Goal: Task Accomplishment & Management: Schedule Class

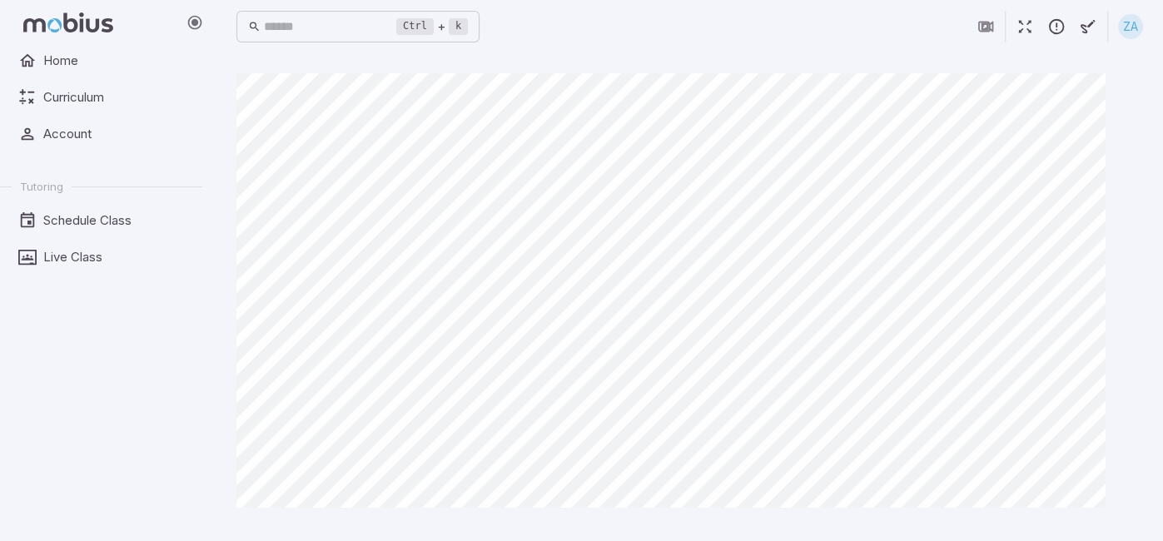
click at [1024, 24] on icon "button" at bounding box center [1025, 26] width 18 height 18
click at [1020, 22] on icon "button" at bounding box center [1025, 26] width 18 height 18
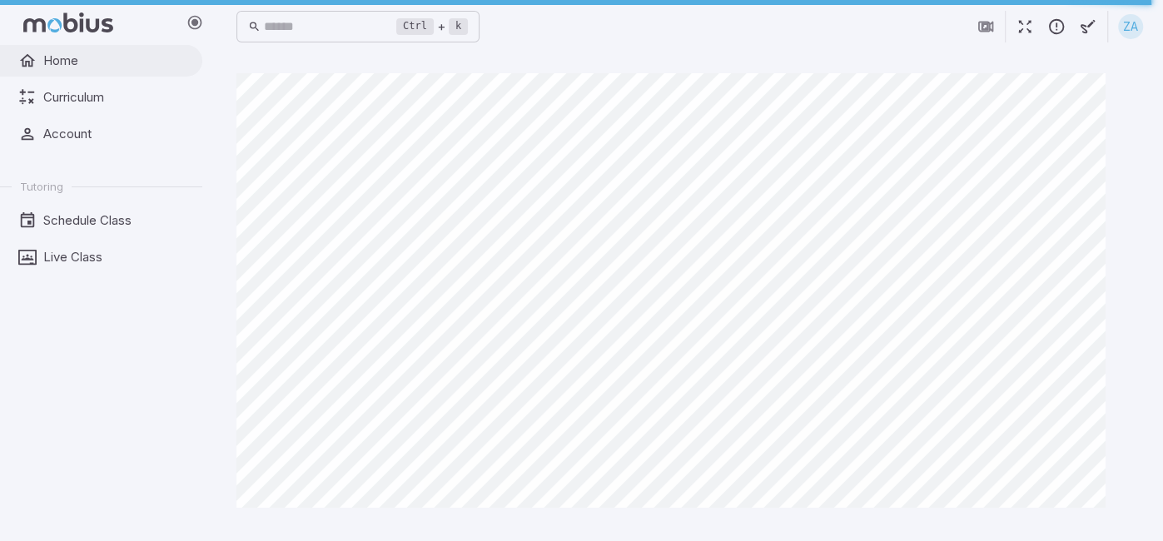
click at [72, 68] on span "Home" at bounding box center [116, 61] width 147 height 18
click at [117, 100] on span "Curriculum" at bounding box center [116, 97] width 147 height 18
click at [139, 61] on span "Home" at bounding box center [116, 61] width 147 height 18
click at [91, 64] on span "Home" at bounding box center [116, 61] width 147 height 18
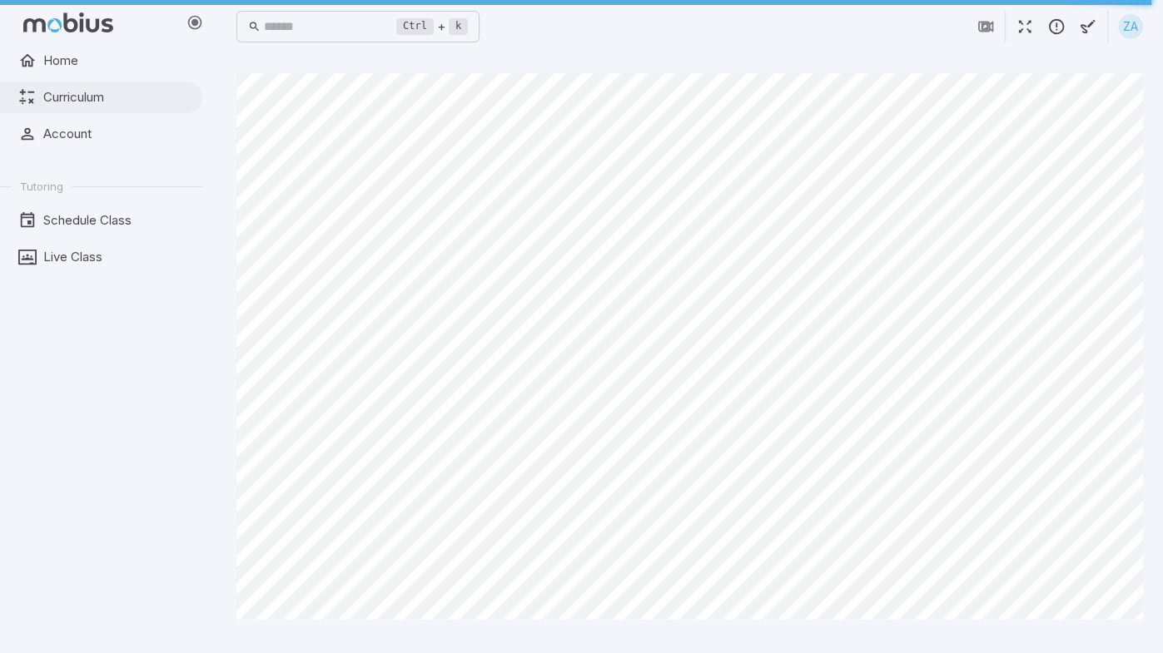
click at [67, 102] on span "Curriculum" at bounding box center [116, 97] width 147 height 18
click at [72, 121] on link "Account" at bounding box center [101, 134] width 202 height 32
click at [74, 212] on span "Schedule Class" at bounding box center [116, 220] width 147 height 18
click at [72, 62] on span "Home" at bounding box center [116, 61] width 147 height 18
click at [1017, 29] on icon "button" at bounding box center [1025, 26] width 18 height 18
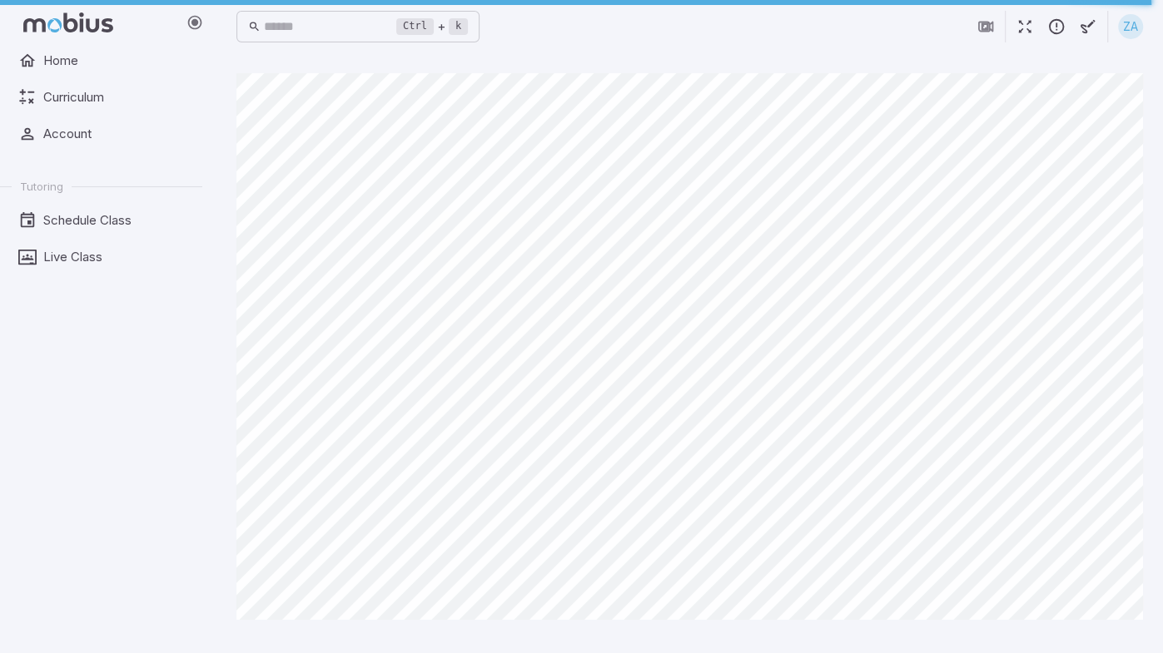
click at [1018, 30] on icon "button" at bounding box center [1025, 26] width 18 height 18
click at [87, 88] on span "Curriculum" at bounding box center [116, 97] width 147 height 18
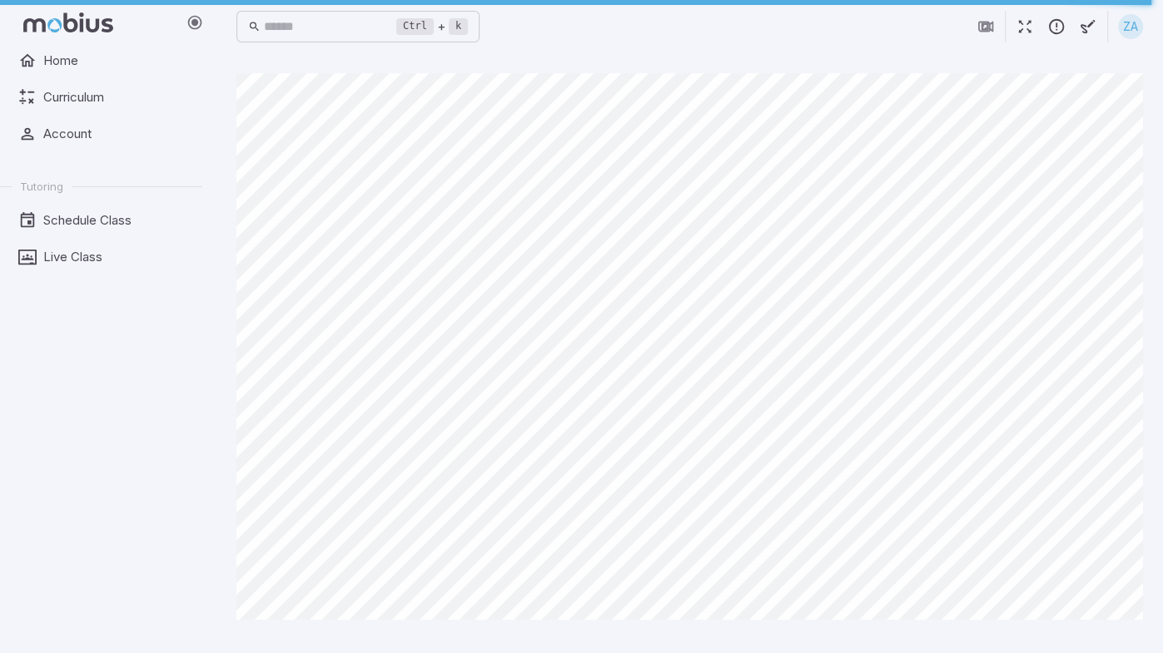
click at [1021, 26] on icon "button" at bounding box center [1025, 26] width 18 height 18
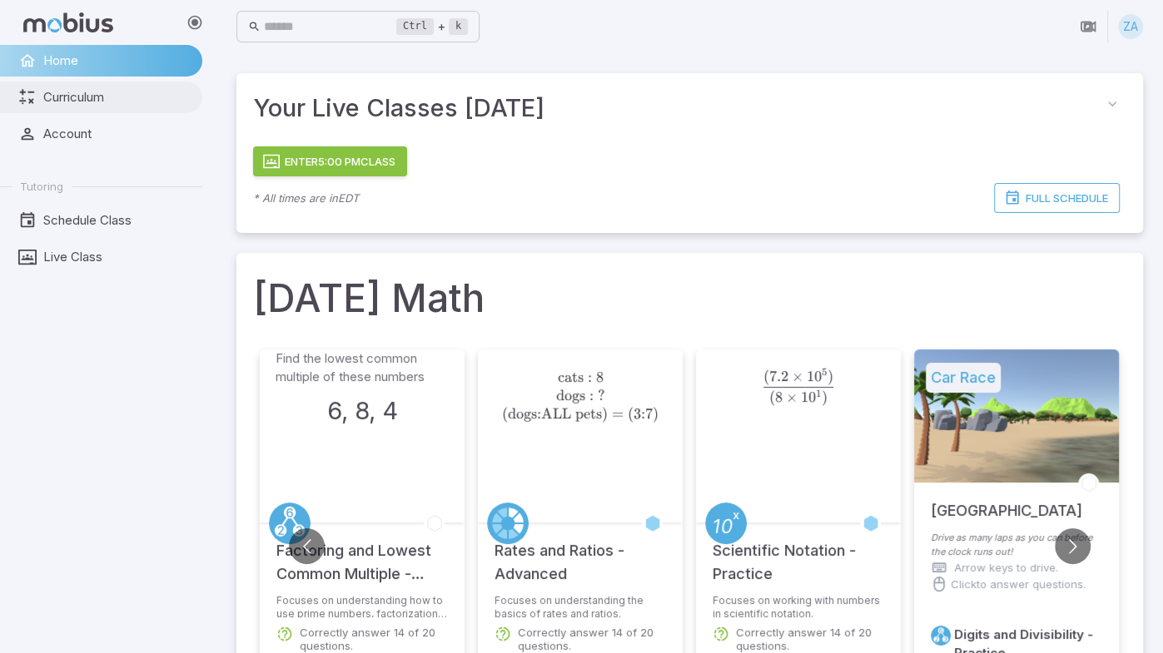
click at [152, 101] on span "Curriculum" at bounding box center [116, 97] width 147 height 18
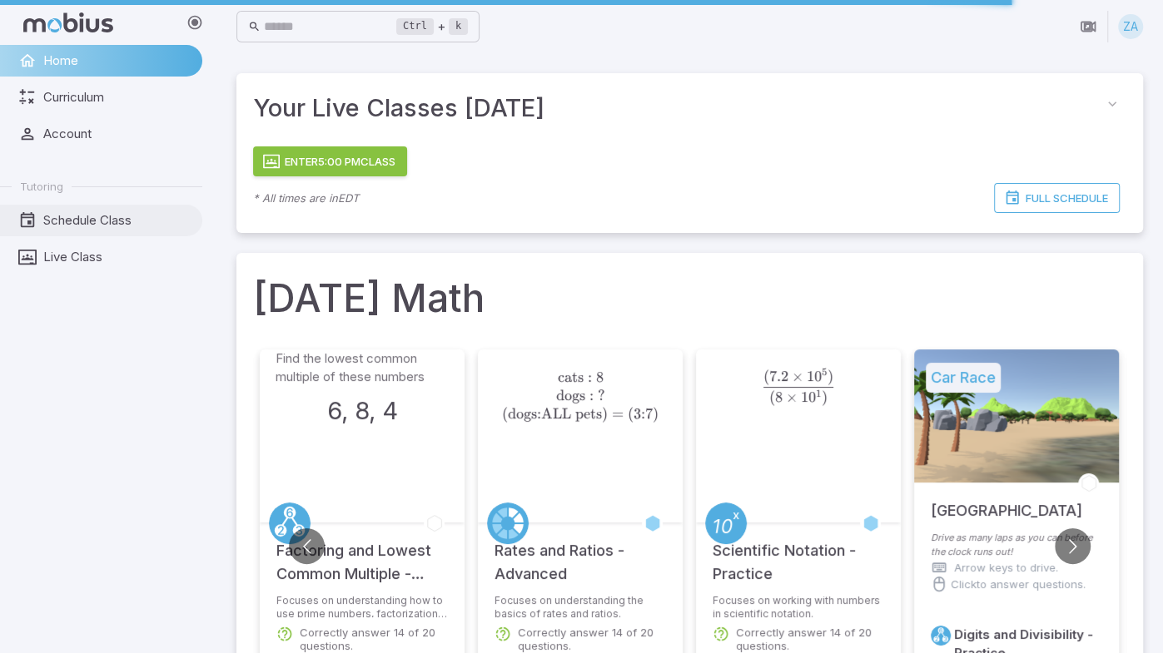
click at [83, 234] on link "Schedule Class" at bounding box center [101, 221] width 202 height 32
click at [77, 227] on span "Schedule Class" at bounding box center [116, 220] width 147 height 18
click at [81, 229] on span "Schedule Class" at bounding box center [116, 220] width 147 height 18
click at [125, 215] on span "Schedule Class" at bounding box center [116, 220] width 147 height 18
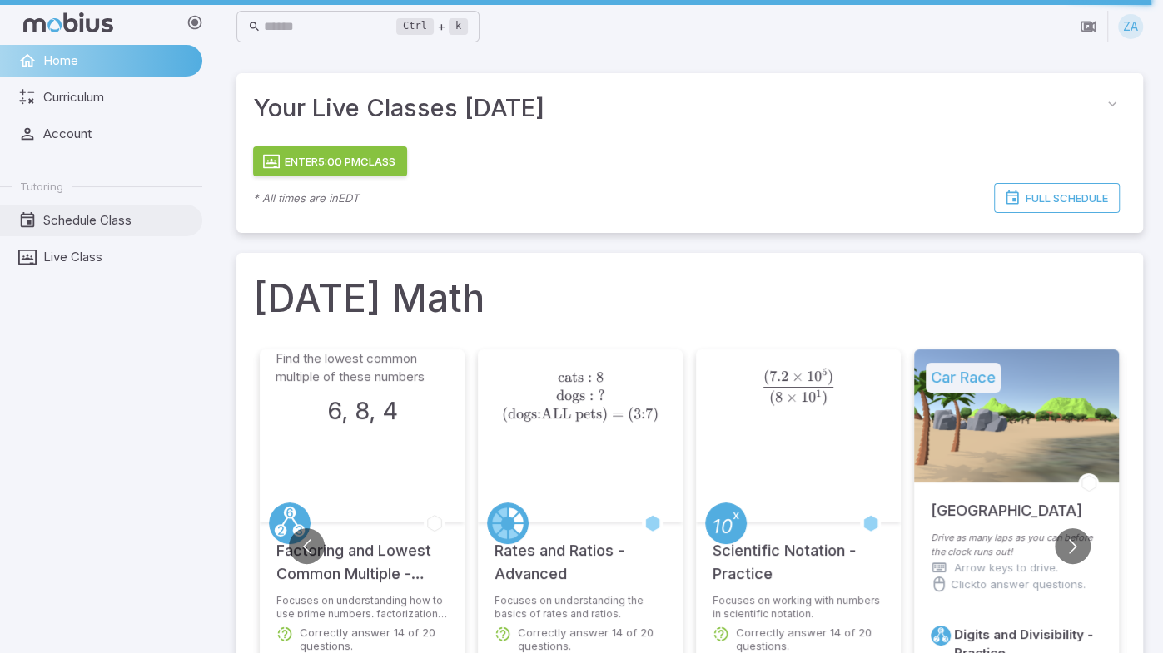
click at [125, 215] on span "Schedule Class" at bounding box center [116, 220] width 147 height 18
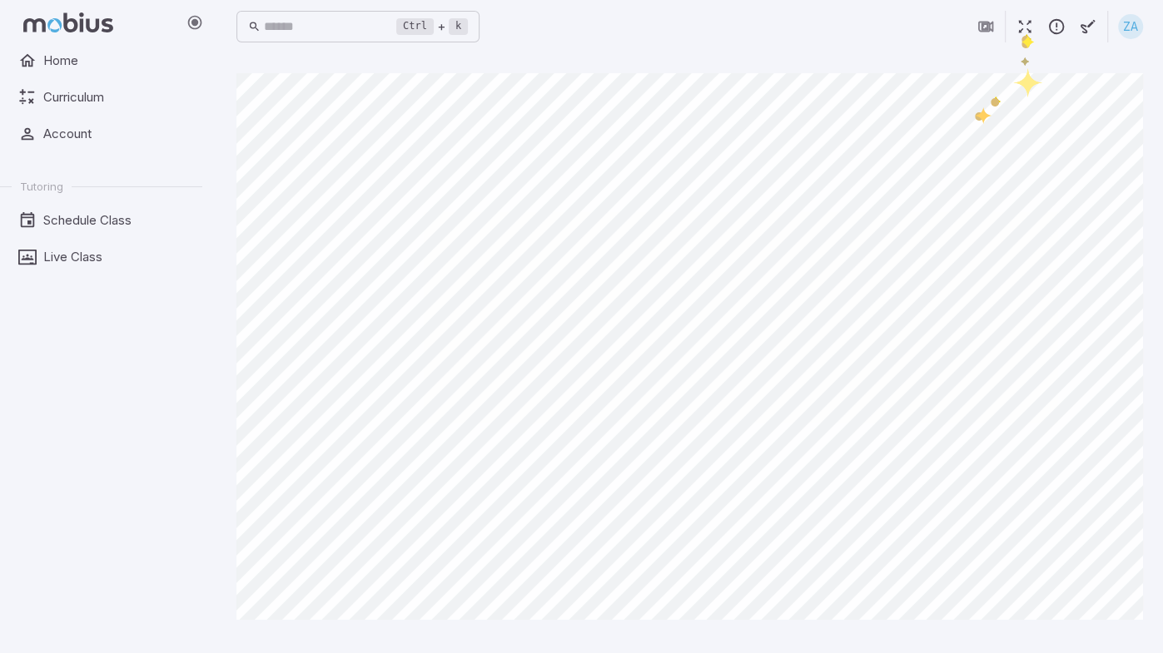
click at [1021, 31] on icon "button" at bounding box center [1025, 26] width 18 height 18
click at [1016, 38] on button "button" at bounding box center [1025, 27] width 32 height 32
